Goal: Find specific page/section: Find specific page/section

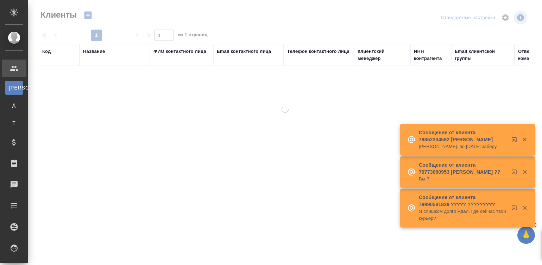
select select "RU"
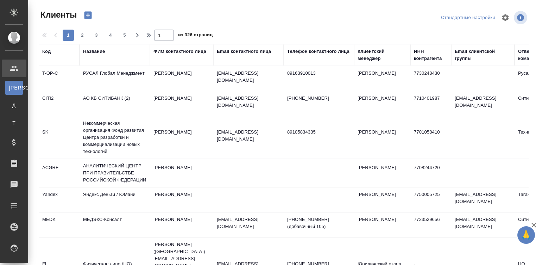
select select "RU"
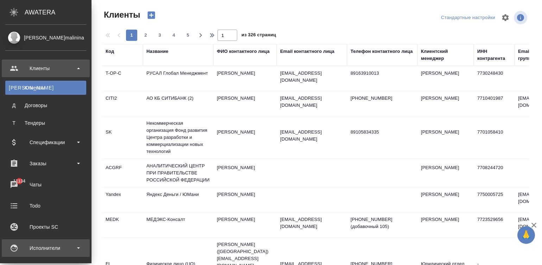
click at [23, 243] on div "Исполнители" at bounding box center [45, 248] width 81 height 11
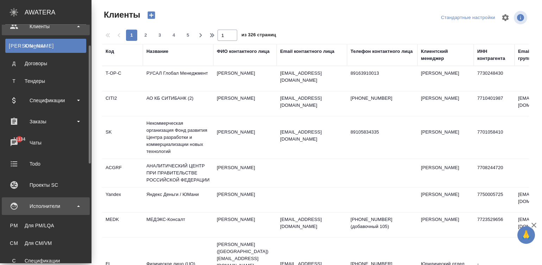
scroll to position [53, 0]
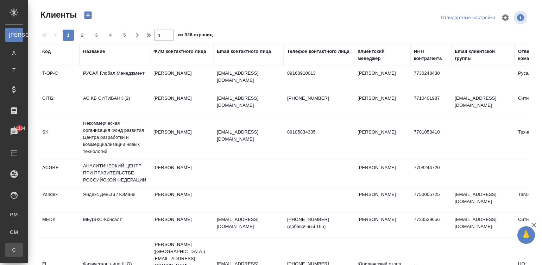
click at [11, 249] on div "Спецификации" at bounding box center [5, 249] width 11 height 7
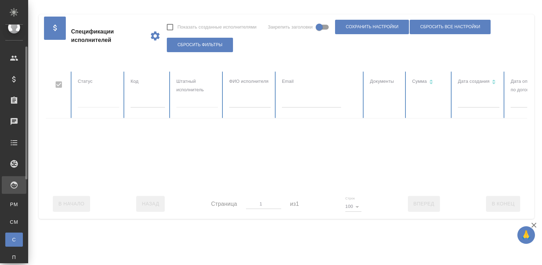
scroll to position [21, 0]
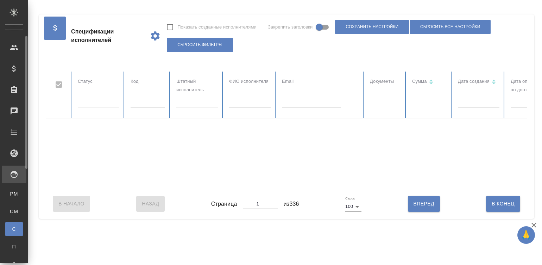
checkbox input "false"
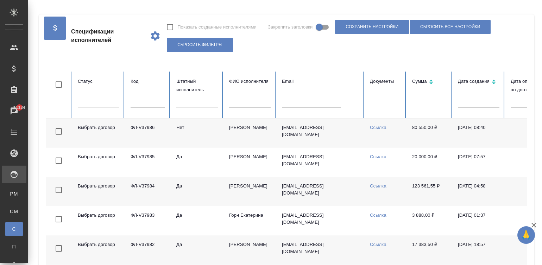
click at [224, 134] on td "[PERSON_NAME]" at bounding box center [250, 132] width 53 height 29
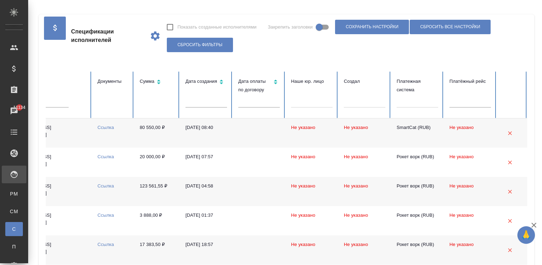
scroll to position [0, 279]
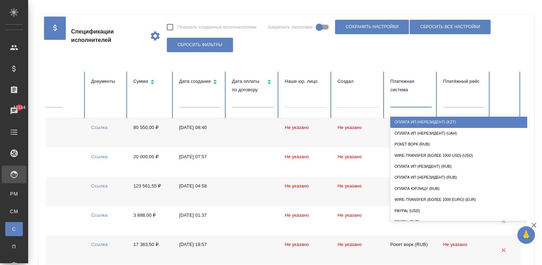
click at [419, 99] on div at bounding box center [411, 100] width 42 height 10
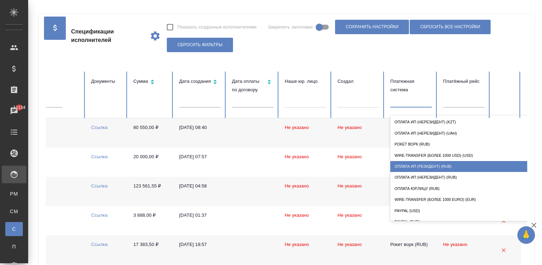
click at [446, 163] on div "Оплата ИП (резидент) (RUB)" at bounding box center [460, 166] width 141 height 11
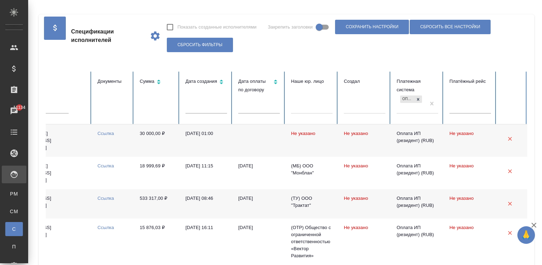
click at [259, 134] on td at bounding box center [259, 140] width 53 height 32
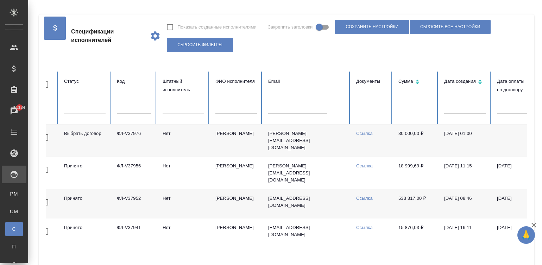
scroll to position [0, 0]
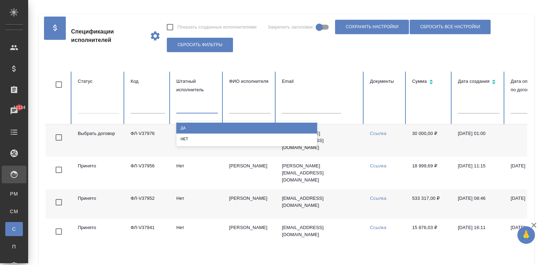
click at [187, 105] on div at bounding box center [197, 106] width 42 height 10
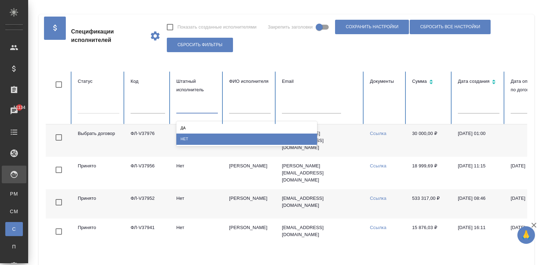
click at [227, 138] on div "Нет" at bounding box center [246, 138] width 141 height 11
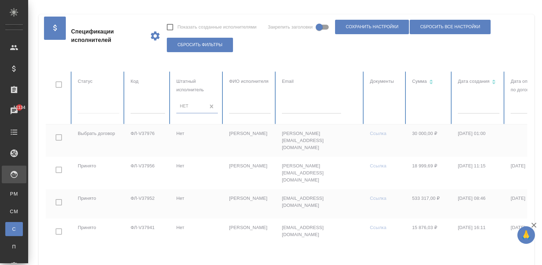
click at [456, 144] on td "[DATE] 01:00" at bounding box center [478, 140] width 53 height 32
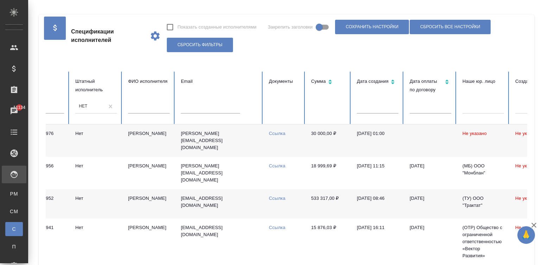
scroll to position [0, 106]
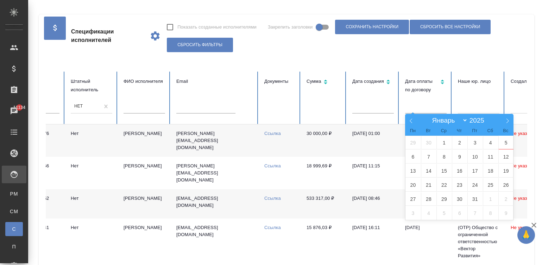
click at [405, 107] on input "text" at bounding box center [426, 108] width 42 height 10
click at [445, 139] on span "1" at bounding box center [444, 143] width 15 height 14
type input "01.10"
click at [445, 139] on span "1" at bounding box center [444, 143] width 15 height 14
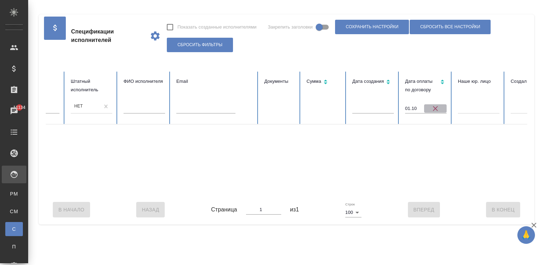
click at [435, 105] on icon "button" at bounding box center [435, 108] width 8 height 8
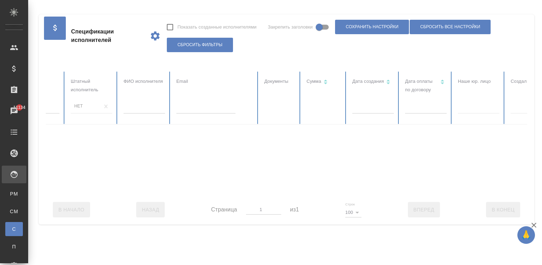
click at [417, 106] on div at bounding box center [317, 132] width 754 height 123
checkbox input "false"
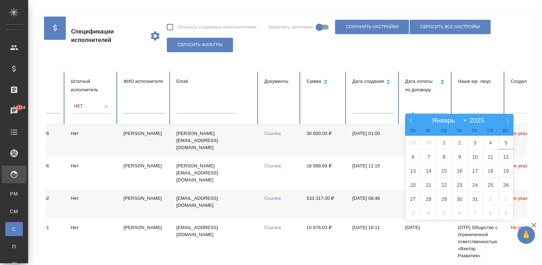
click at [417, 106] on input "text" at bounding box center [426, 108] width 42 height 10
click at [442, 139] on span "1" at bounding box center [444, 143] width 15 height 14
type input "01.10"
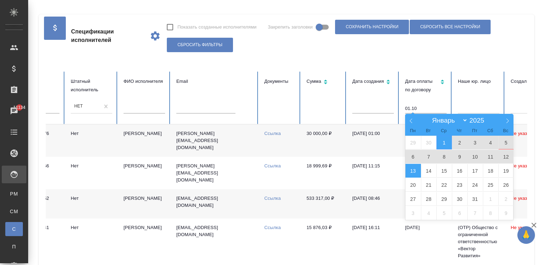
click at [418, 170] on span "13" at bounding box center [413, 171] width 15 height 14
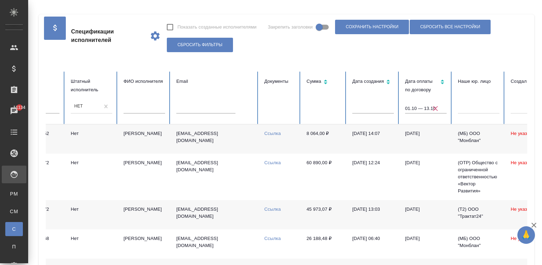
click at [443, 139] on td "[DATE]" at bounding box center [426, 138] width 53 height 29
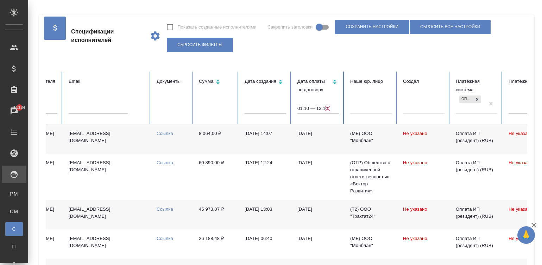
scroll to position [0, 279]
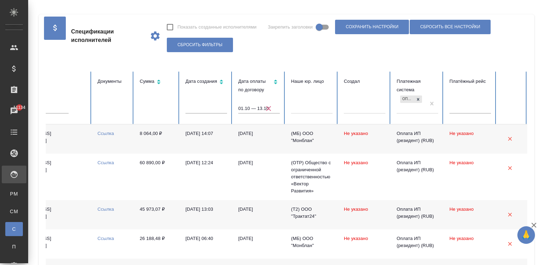
click at [276, 140] on td "[DATE]" at bounding box center [259, 138] width 53 height 29
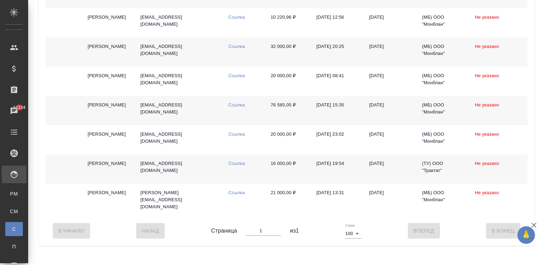
scroll to position [0, 224]
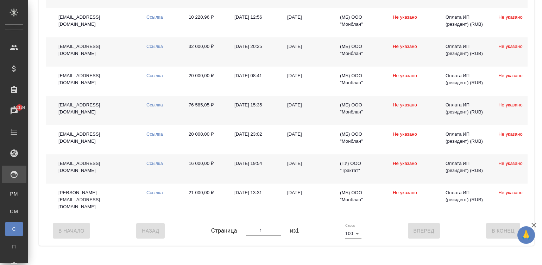
click at [378, 245] on div "В Начало Назад Страница 1 из 1 Строк 100 100 Вперед В [GEOGRAPHIC_DATA]" at bounding box center [287, 231] width 482 height 30
